Goal: Find specific page/section: Find specific page/section

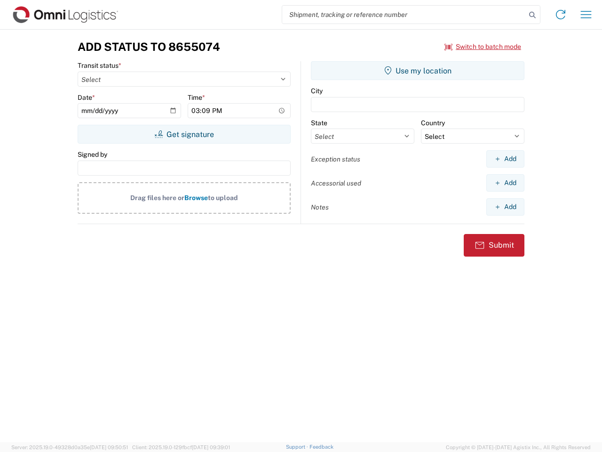
click at [404, 15] on input "search" at bounding box center [404, 15] width 244 height 18
click at [533, 15] on icon at bounding box center [532, 14] width 13 height 13
click at [561, 15] on icon at bounding box center [561, 14] width 15 height 15
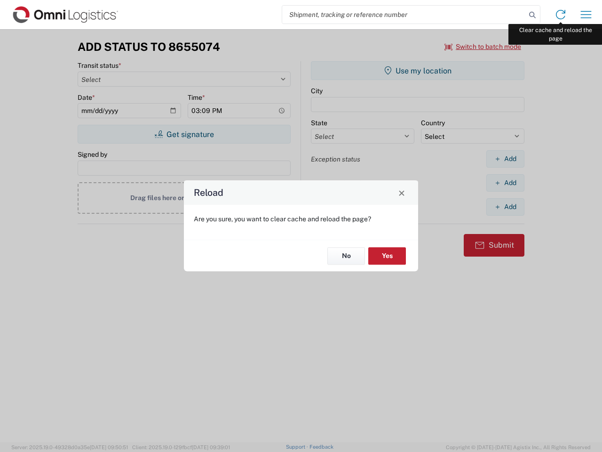
click at [586, 15] on div "Reload Are you sure, you want to clear cache and reload the page? No Yes" at bounding box center [301, 226] width 602 height 452
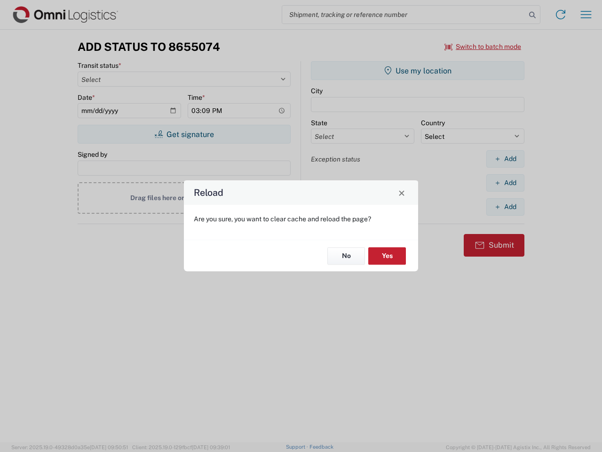
click at [483, 47] on div "Reload Are you sure, you want to clear cache and reload the page? No Yes" at bounding box center [301, 226] width 602 height 452
click at [184, 134] on div "Reload Are you sure, you want to clear cache and reload the page? No Yes" at bounding box center [301, 226] width 602 height 452
click at [418, 71] on div "Reload Are you sure, you want to clear cache and reload the page? No Yes" at bounding box center [301, 226] width 602 height 452
click at [505, 159] on div "Reload Are you sure, you want to clear cache and reload the page? No Yes" at bounding box center [301, 226] width 602 height 452
click at [505, 183] on div "Reload Are you sure, you want to clear cache and reload the page? No Yes" at bounding box center [301, 226] width 602 height 452
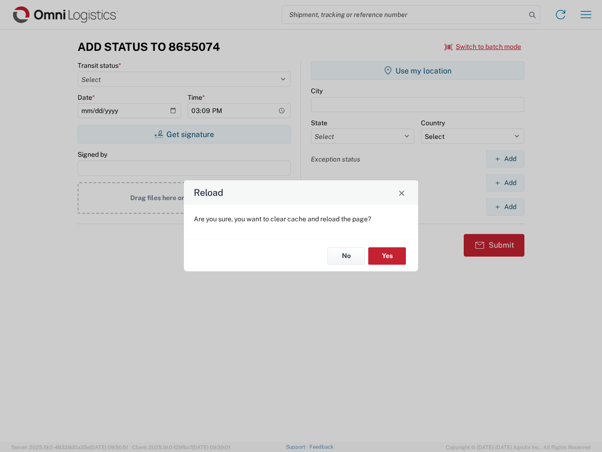
click at [505, 207] on div "Reload Are you sure, you want to clear cache and reload the page? No Yes" at bounding box center [301, 226] width 602 height 452
